Goal: Transaction & Acquisition: Subscribe to service/newsletter

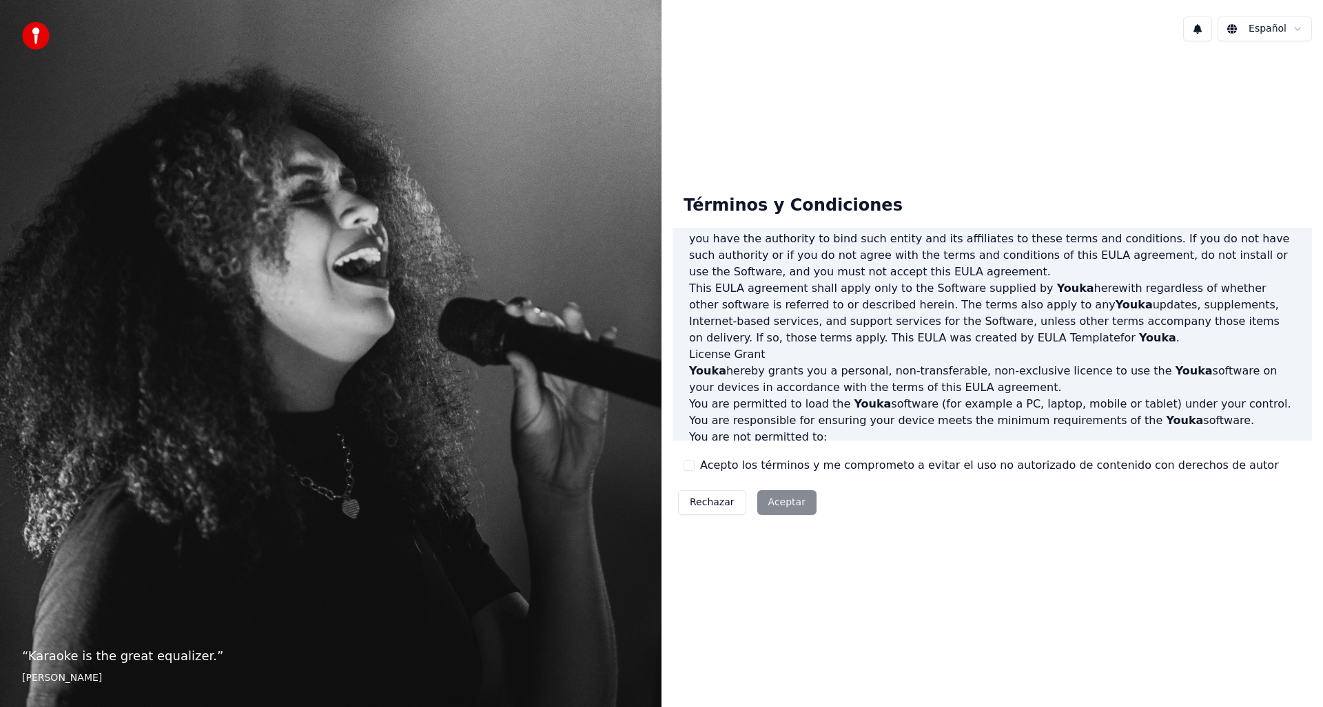
scroll to position [207, 0]
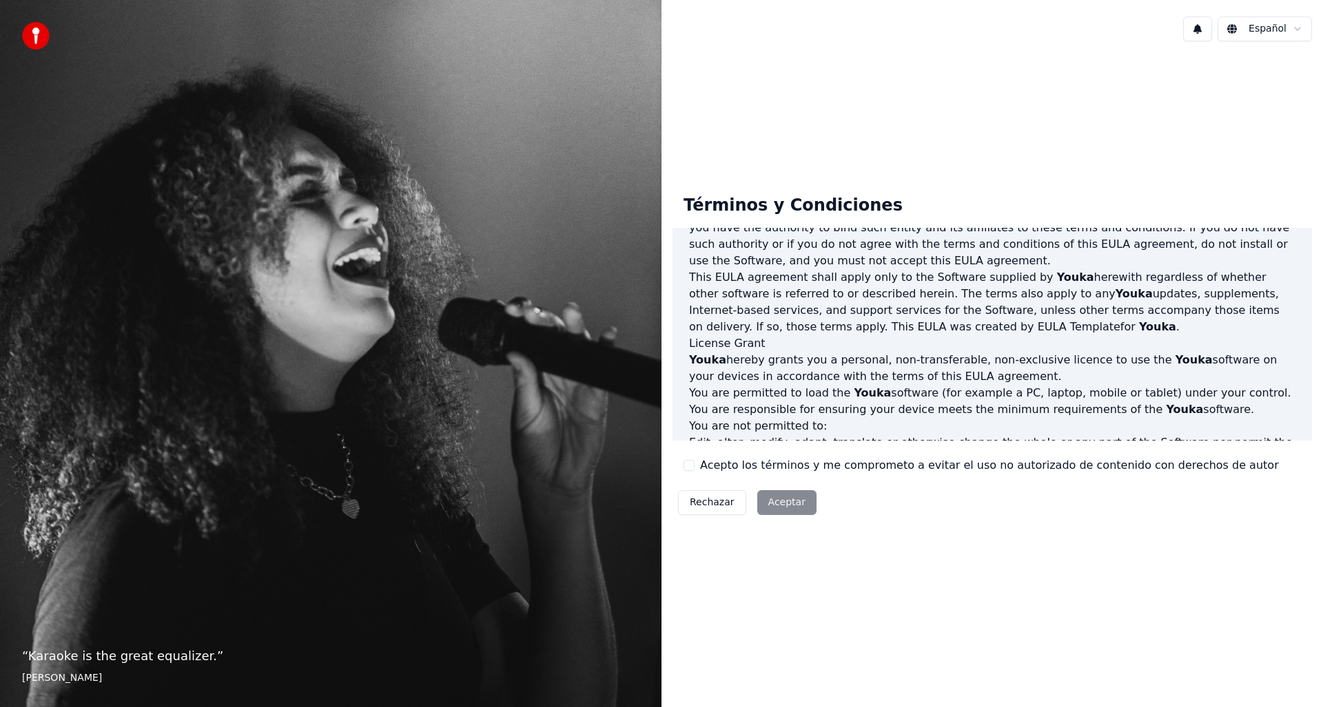
click at [748, 467] on label "Acepto los términos y me comprometo a evitar el uso no autorizado de contenido …" at bounding box center [989, 465] width 579 height 17
click at [694, 467] on button "Acepto los términos y me comprometo a evitar el uso no autorizado de contenido …" at bounding box center [688, 465] width 11 height 11
click at [775, 503] on button "Aceptar" at bounding box center [786, 502] width 59 height 25
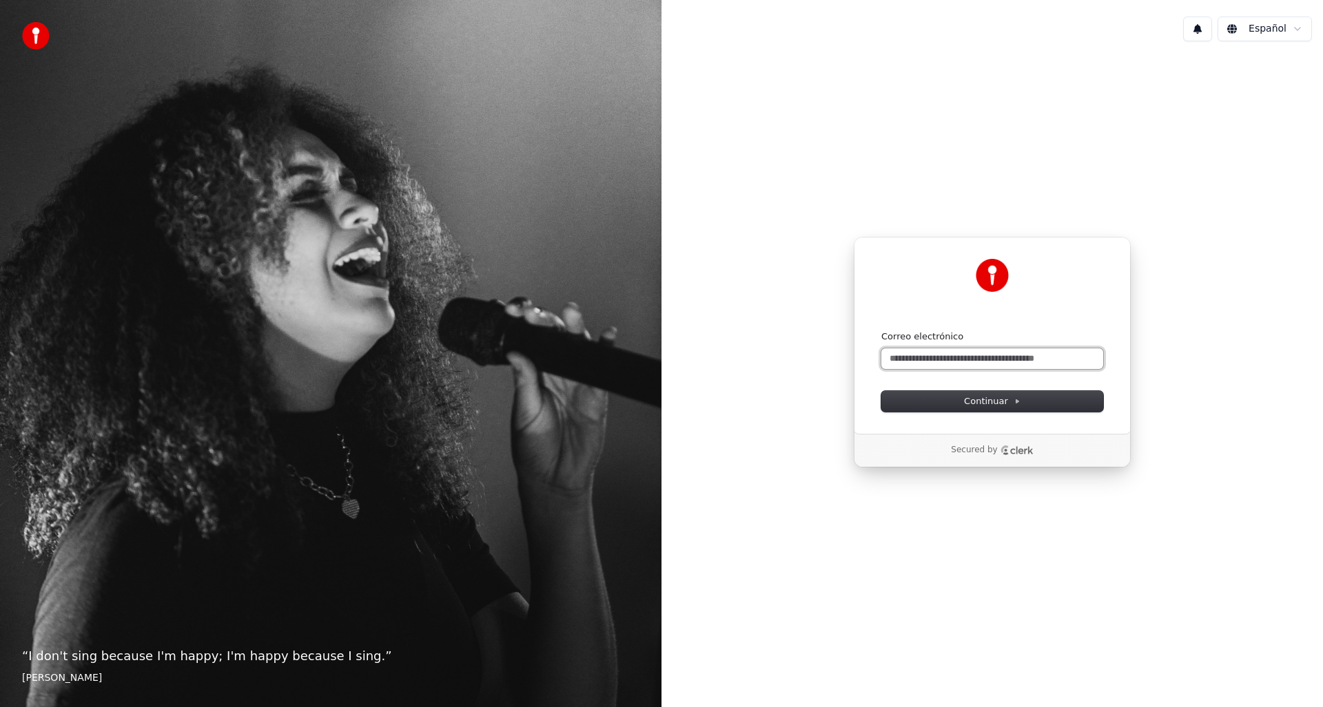
click at [920, 359] on input "Correo electrónico" at bounding box center [992, 359] width 222 height 21
click at [881, 331] on button "submit" at bounding box center [881, 331] width 0 height 0
type input "**********"
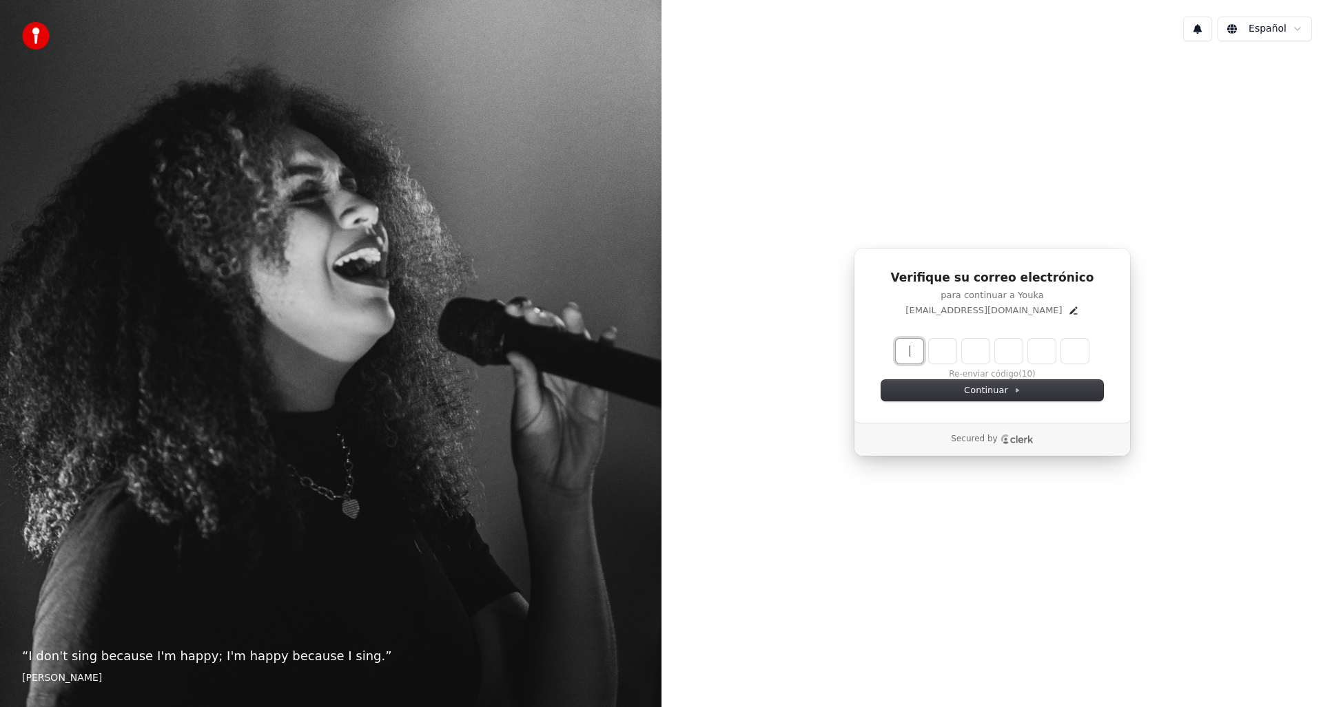
click at [916, 356] on input "Enter verification code" at bounding box center [1005, 351] width 220 height 25
type input "******"
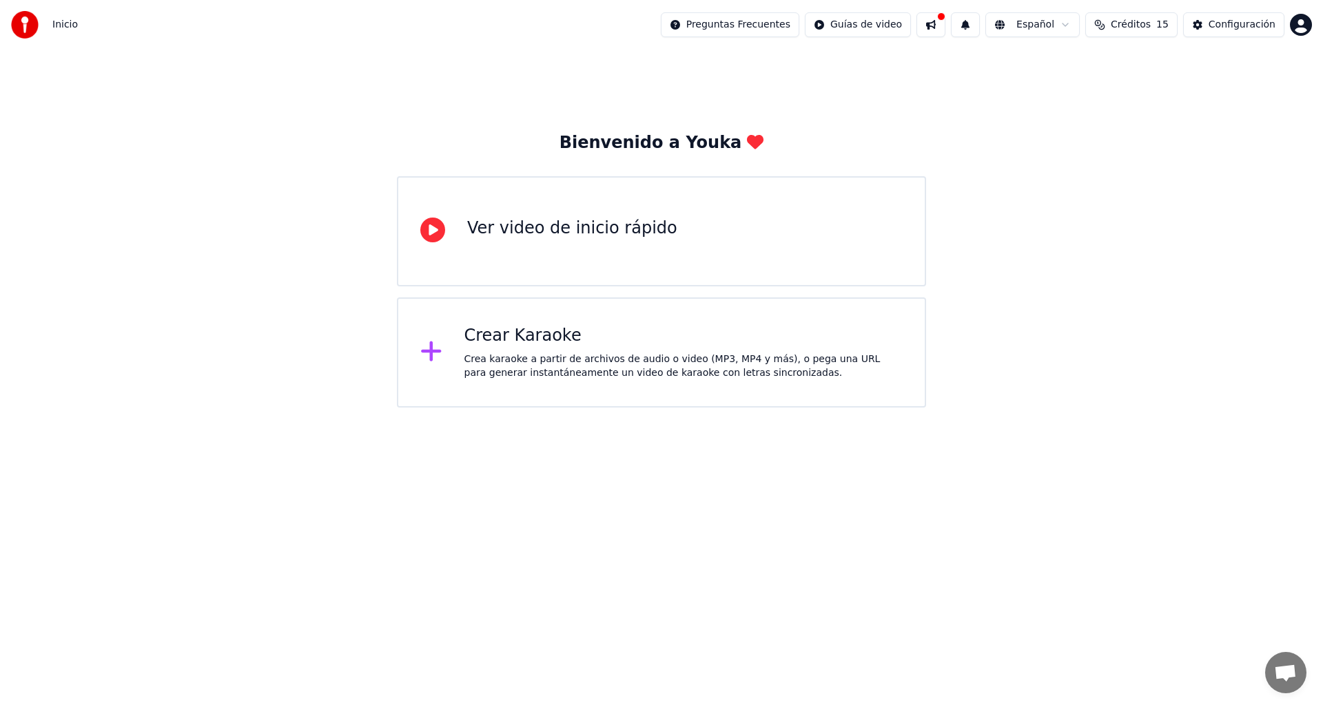
click at [893, 23] on html "Inicio Preguntas Frecuentes Guías de video Español Créditos 15 Configuración Bi…" at bounding box center [661, 204] width 1323 height 408
click at [974, 135] on html "Inicio Preguntas Frecuentes Guías de video Español Créditos 15 Configuración Bi…" at bounding box center [661, 204] width 1323 height 408
click at [1163, 27] on button "Créditos 15" at bounding box center [1131, 24] width 92 height 25
